Goal: Find specific page/section

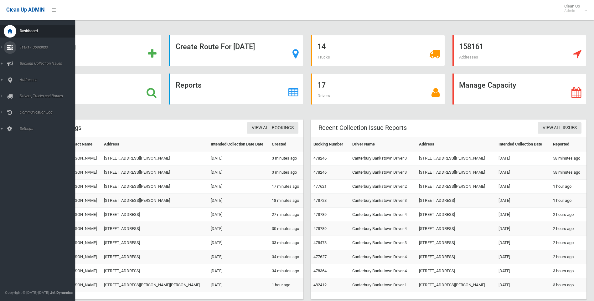
click at [8, 44] on icon at bounding box center [10, 47] width 6 height 13
click at [29, 91] on link "Search" at bounding box center [40, 93] width 80 height 9
click at [12, 84] on icon at bounding box center [10, 80] width 6 height 13
click at [23, 92] on span "All Addresses" at bounding box center [46, 91] width 57 height 4
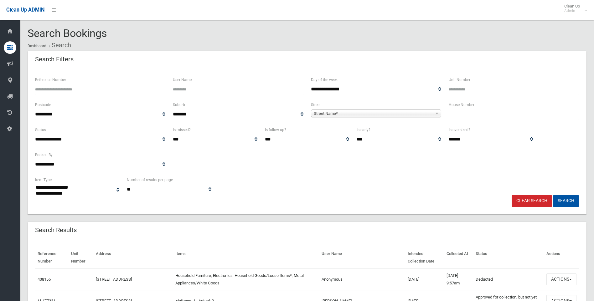
select select
